Goal: Navigation & Orientation: Find specific page/section

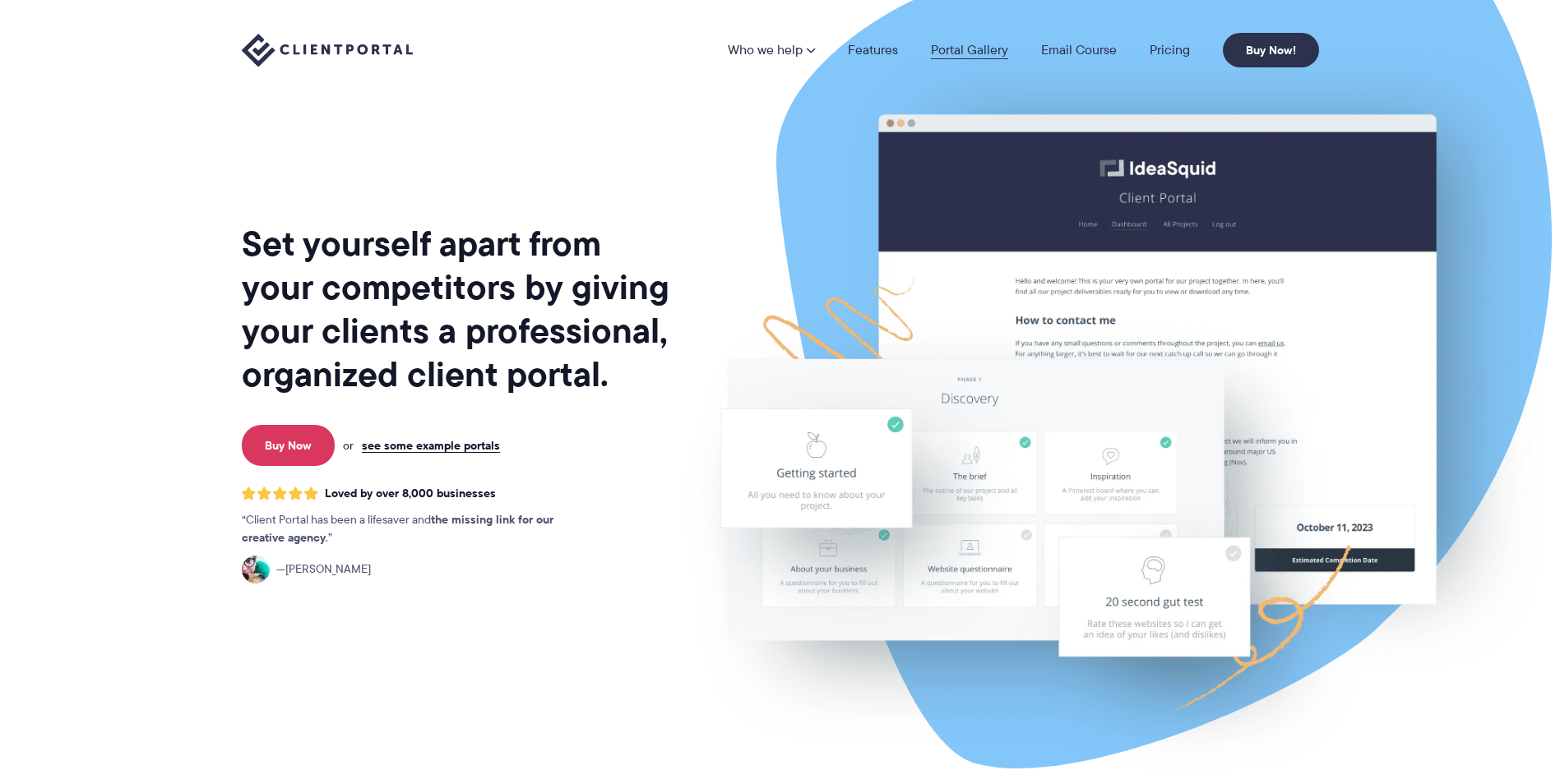
click at [991, 48] on link "Portal Gallery" at bounding box center [970, 50] width 78 height 13
